Goal: Find contact information: Find contact information

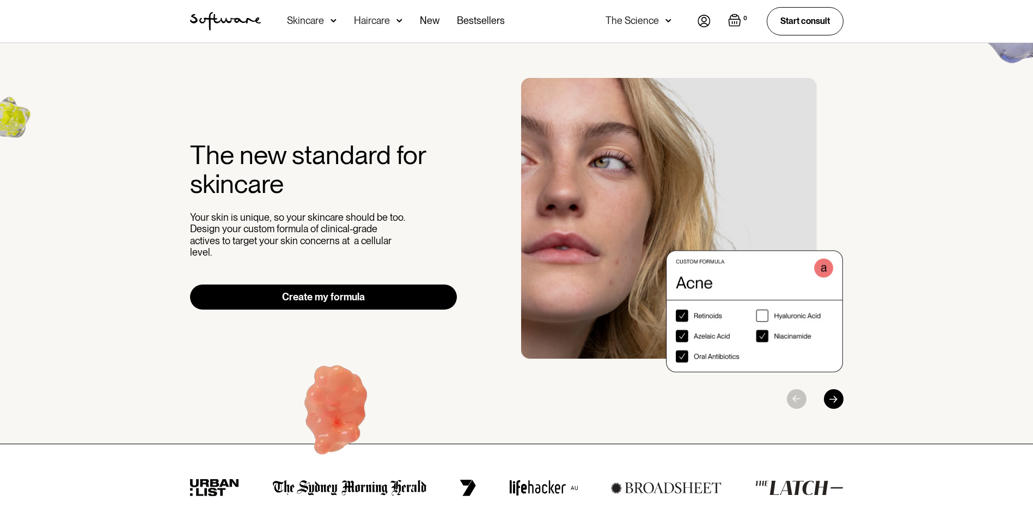
click at [706, 17] on img at bounding box center [704, 21] width 13 height 13
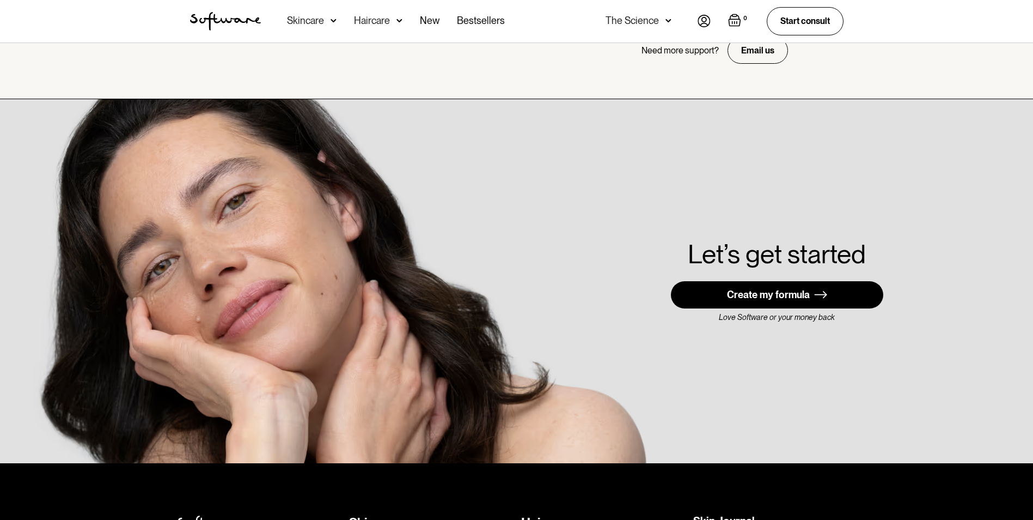
scroll to position [3050, 0]
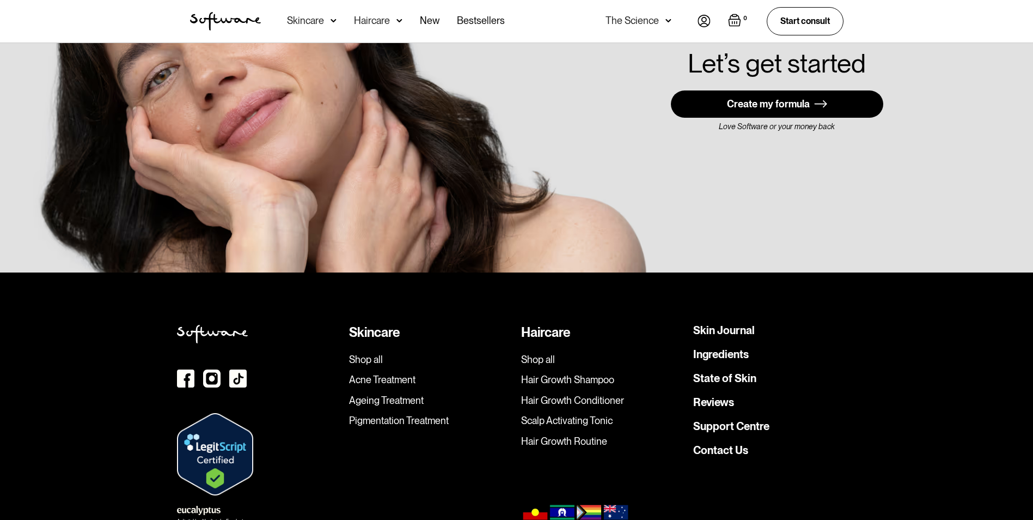
click at [723, 434] on div "Skin Journal Ingredients State of Skin Reviews Support Centre Contact Us" at bounding box center [774, 410] width 163 height 171
click at [722, 444] on link "Contact Us" at bounding box center [720, 449] width 55 height 11
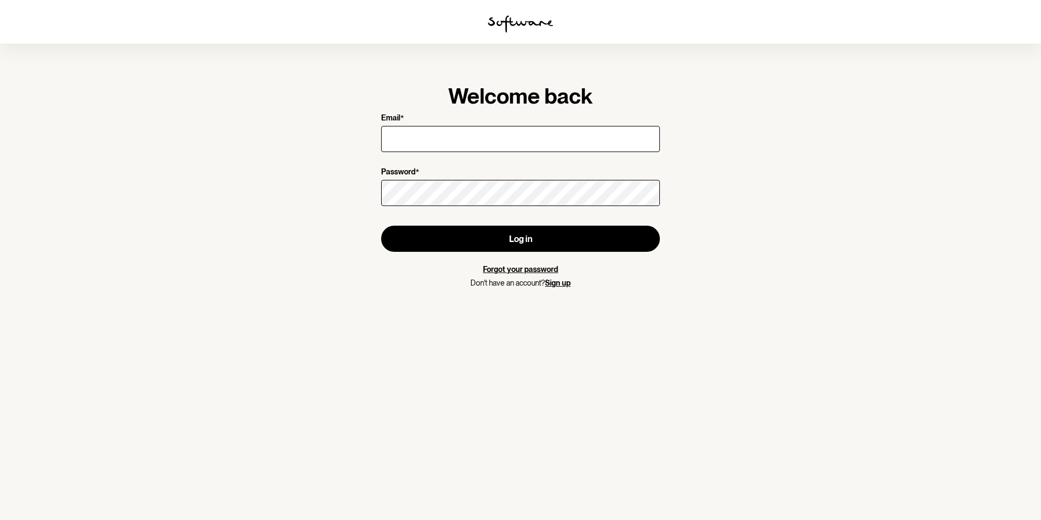
click at [487, 129] on input "Email *" at bounding box center [520, 139] width 279 height 26
type input "[EMAIL_ADDRESS][DOMAIN_NAME]"
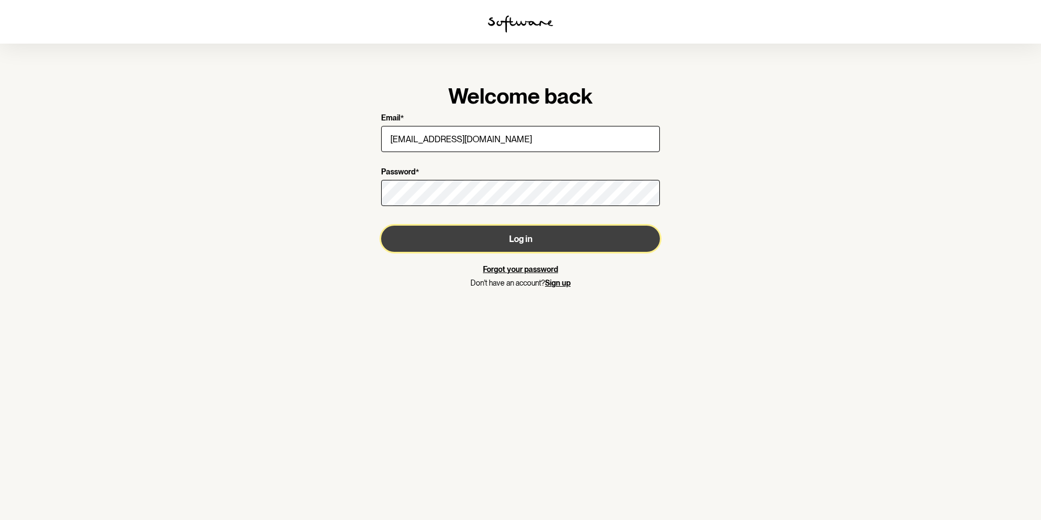
click at [494, 234] on button "Log in" at bounding box center [520, 238] width 279 height 26
click at [483, 244] on button "Log in" at bounding box center [520, 238] width 279 height 26
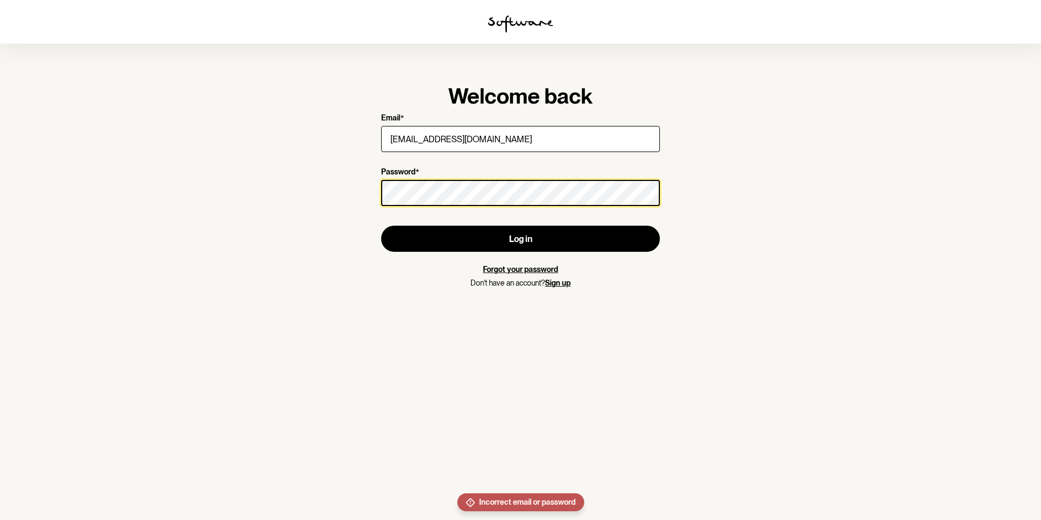
click at [328, 159] on section "Welcome back Email * clancyr807@gmail.com Password * Log in Forgot your passwor…" at bounding box center [520, 260] width 1041 height 520
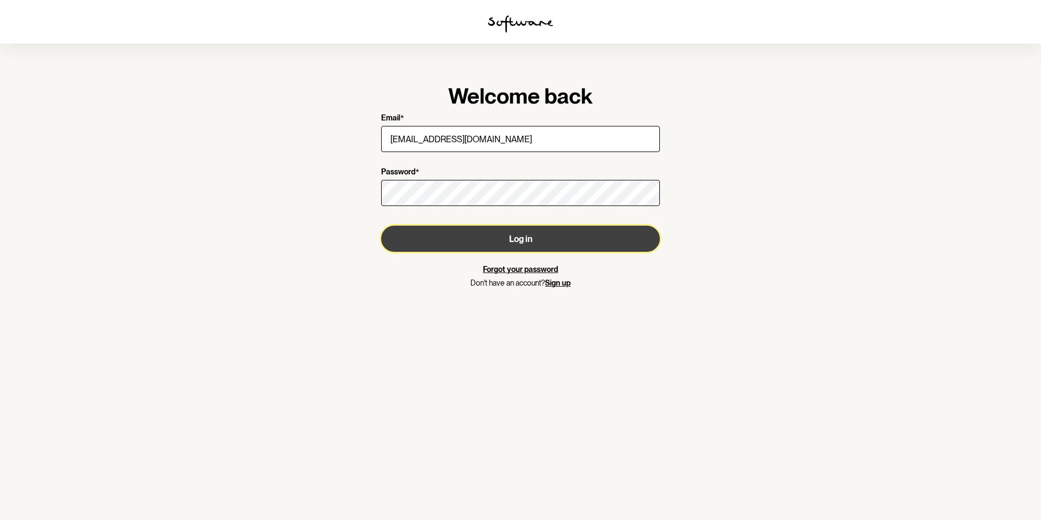
click at [455, 234] on button "Log in" at bounding box center [520, 238] width 279 height 26
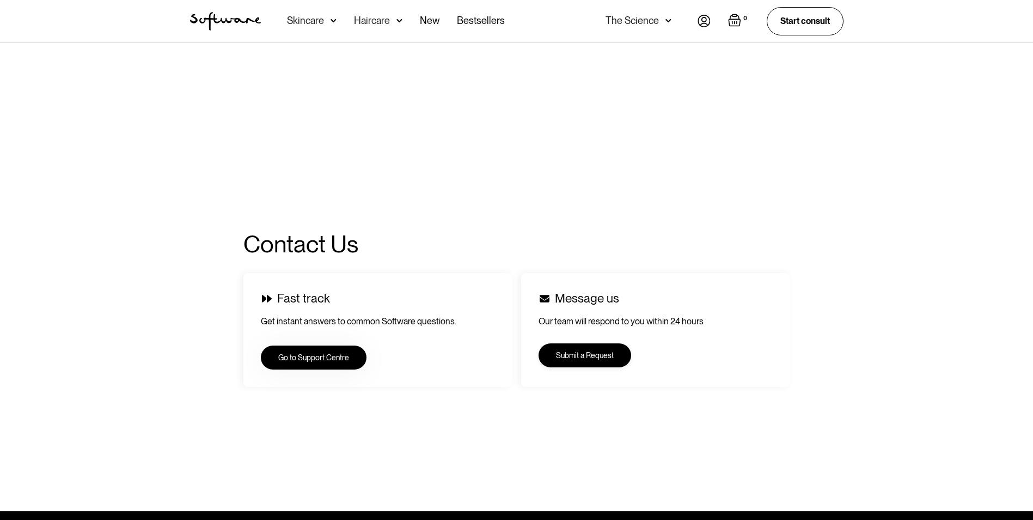
click at [583, 357] on link "Submit a Request" at bounding box center [585, 355] width 93 height 24
